Goal: Check status: Check status

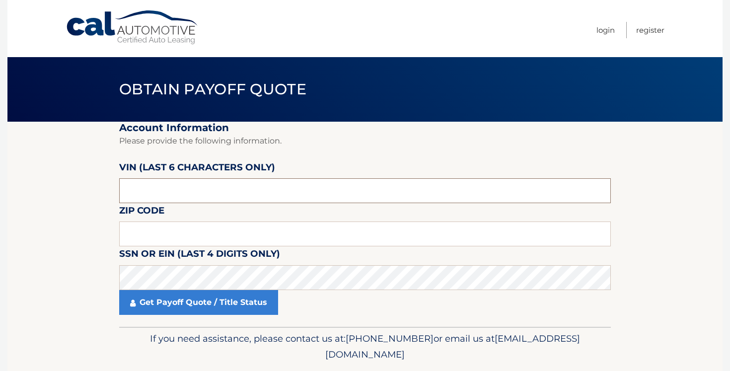
click at [437, 190] on input "text" at bounding box center [365, 190] width 492 height 25
click at [252, 190] on input "text" at bounding box center [365, 190] width 492 height 25
type input "617420"
type input "11566"
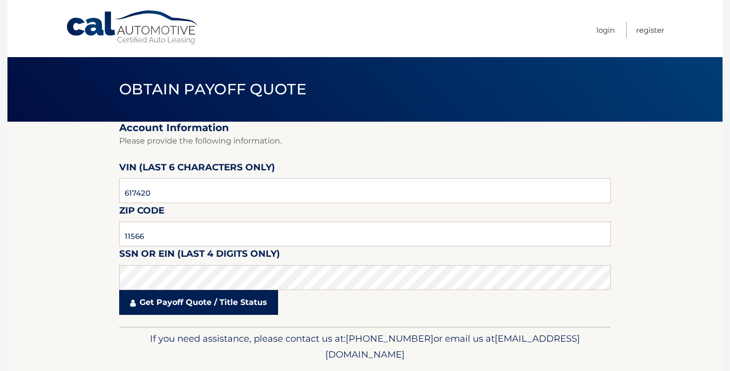
click at [191, 299] on link "Get Payoff Quote / Title Status" at bounding box center [198, 302] width 159 height 25
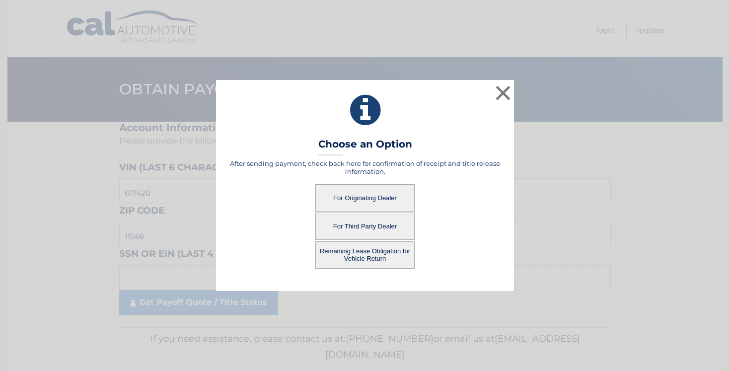
click at [366, 198] on button "For Originating Dealer" at bounding box center [364, 197] width 99 height 27
click at [375, 197] on button "For Originating Dealer" at bounding box center [364, 197] width 99 height 27
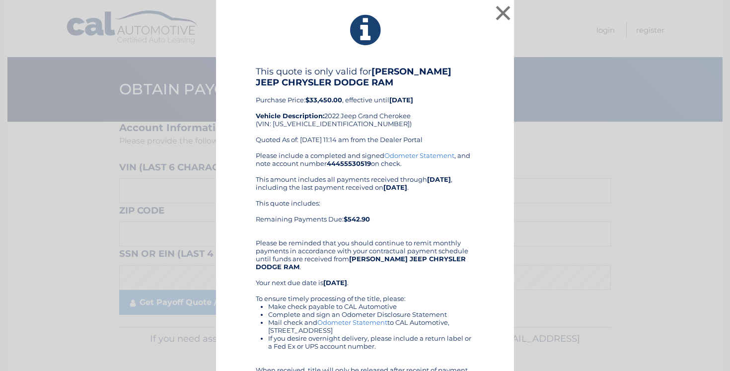
click at [324, 124] on div "This quote is only valid for MERRICK JEEP CHRYSLER DODGE RAM Purchase Price: $3…" at bounding box center [365, 108] width 219 height 85
copy div "1C4RJHBG7N8617420"
click at [504, 10] on button "×" at bounding box center [503, 13] width 20 height 20
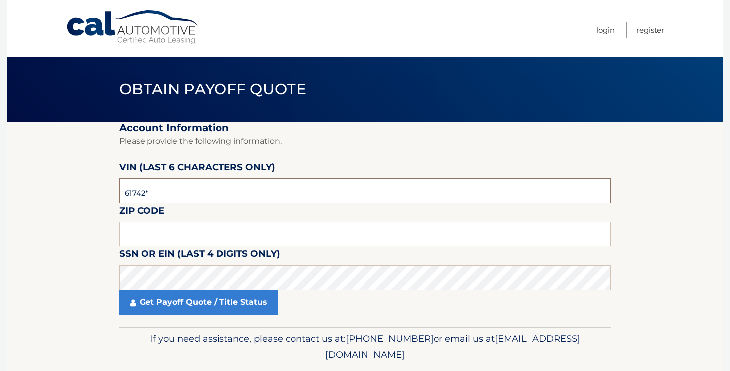
type input "617420"
type input "11566"
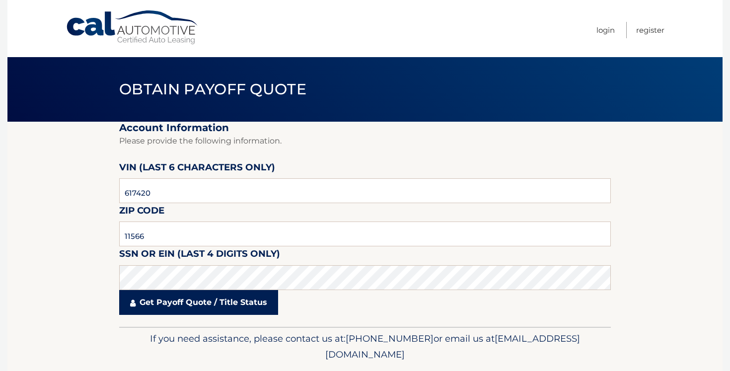
click at [248, 299] on link "Get Payoff Quote / Title Status" at bounding box center [198, 302] width 159 height 25
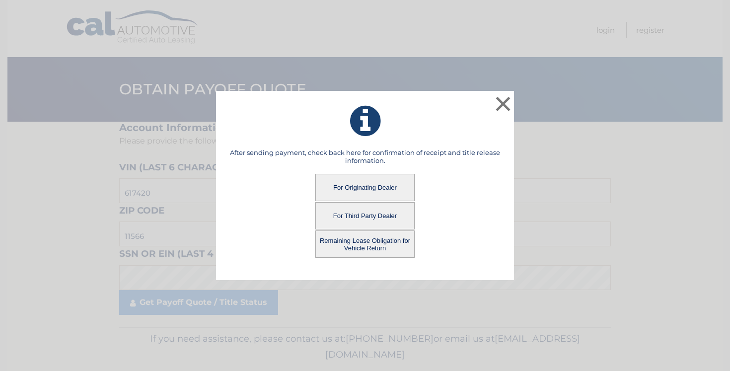
click at [372, 244] on button "Remaining Lease Obligation for Vehicle Return" at bounding box center [364, 243] width 99 height 27
click at [368, 245] on button "Remaining Lease Obligation for Vehicle Return" at bounding box center [364, 243] width 99 height 27
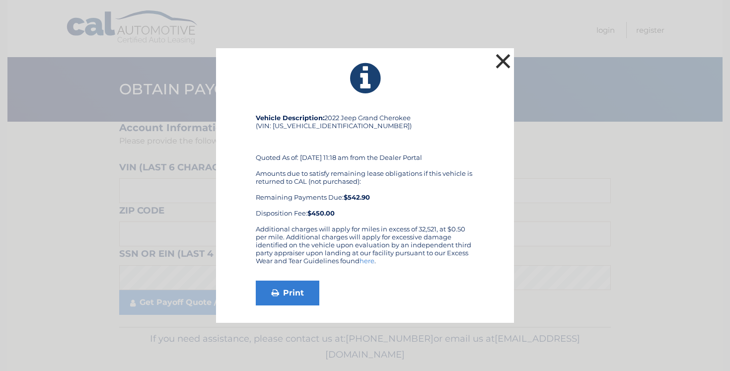
click at [504, 59] on button "×" at bounding box center [503, 61] width 20 height 20
